Goal: Information Seeking & Learning: Learn about a topic

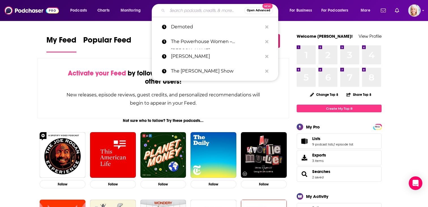
click at [176, 10] on input "Search podcasts, credits, & more..." at bounding box center [205, 10] width 77 height 9
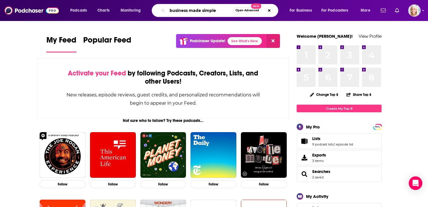
type input "business made simple"
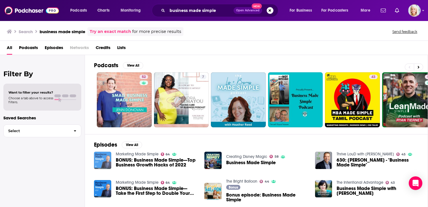
click at [101, 160] on img "BONUS: Business Made Simple—Top Business Growth Hacks of 2022" at bounding box center [102, 160] width 17 height 17
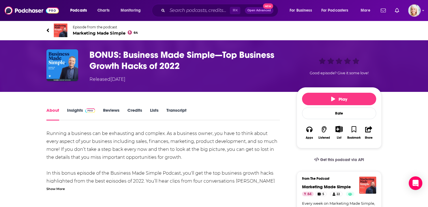
click at [101, 62] on h1 "BONUS: Business Made Simple—Top Business Growth Hacks of 2022" at bounding box center [189, 60] width 198 height 22
click at [59, 62] on img "BONUS: Business Made Simple—Top Business Growth Hacks of 2022" at bounding box center [62, 65] width 32 height 32
click at [90, 33] on span "Marketing Made Simple 64" at bounding box center [105, 32] width 65 height 5
click at [68, 69] on img "BONUS: Business Made Simple—Top Business Growth Hacks of 2022" at bounding box center [62, 65] width 32 height 32
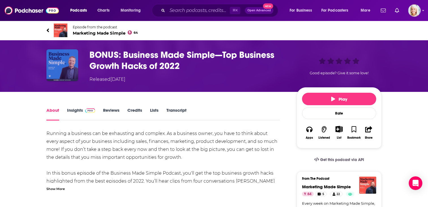
click at [57, 74] on img "BONUS: Business Made Simple—Top Business Growth Hacks of 2022" at bounding box center [62, 65] width 32 height 32
click at [113, 81] on div "Released [DATE]" at bounding box center [108, 79] width 36 height 7
click at [188, 51] on h1 "BONUS: Business Made Simple—Top Business Growth Hacks of 2022" at bounding box center [189, 60] width 198 height 22
click at [78, 111] on link "Insights" at bounding box center [81, 113] width 28 height 13
click at [99, 33] on span "Marketing Made Simple 64" at bounding box center [105, 32] width 65 height 5
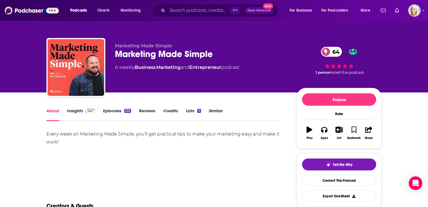
click at [148, 50] on div "Marketing Made Simple 64" at bounding box center [201, 53] width 173 height 11
click at [144, 45] on span "Marketing Made Simple" at bounding box center [143, 45] width 57 height 5
click at [76, 109] on link "Insights" at bounding box center [81, 114] width 28 height 13
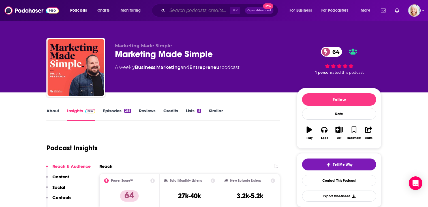
click at [203, 14] on input "Search podcasts, credits, & more..." at bounding box center [198, 10] width 63 height 9
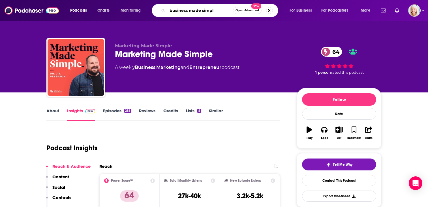
type input "business made simple"
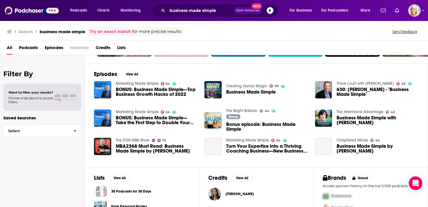
scroll to position [71, 0]
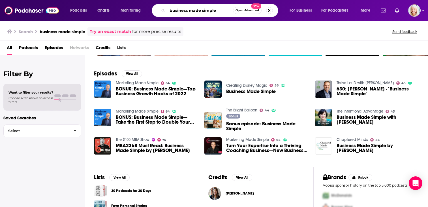
click at [178, 9] on input "business made simple" at bounding box center [200, 10] width 66 height 9
type input "h3"
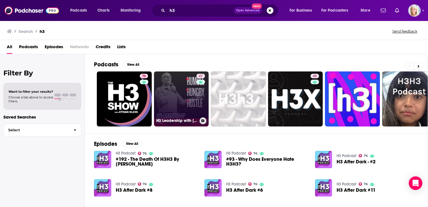
click at [176, 91] on link "47 H3 Leadership with [PERSON_NAME]" at bounding box center [181, 98] width 55 height 55
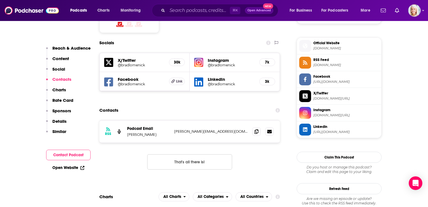
scroll to position [499, 0]
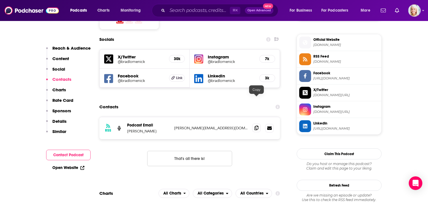
click at [254, 123] on span at bounding box center [256, 127] width 8 height 8
